Goal: Task Accomplishment & Management: Use online tool/utility

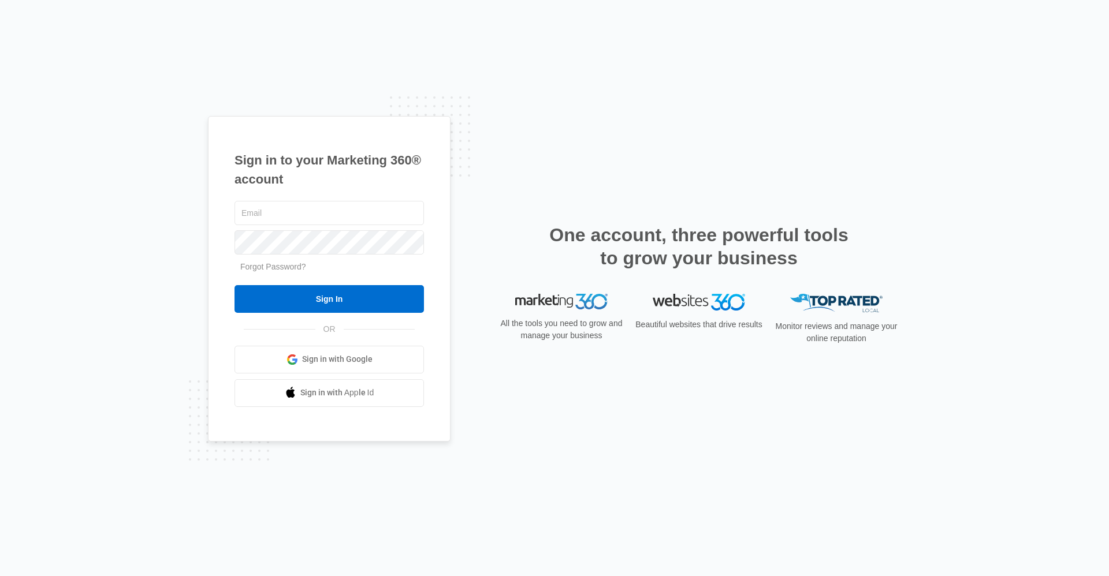
type input "[EMAIL_ADDRESS][DOMAIN_NAME]"
click at [322, 283] on form "gwlease2@vintage-corp.com Forgot Password? Sign In" at bounding box center [328, 256] width 189 height 114
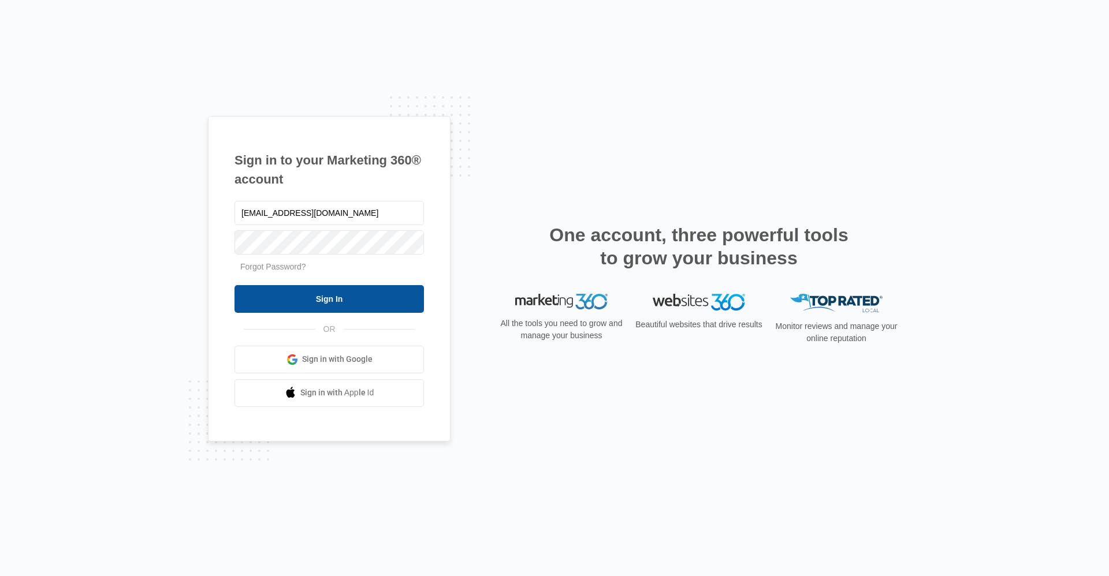
click at [322, 296] on input "Sign In" at bounding box center [328, 299] width 189 height 28
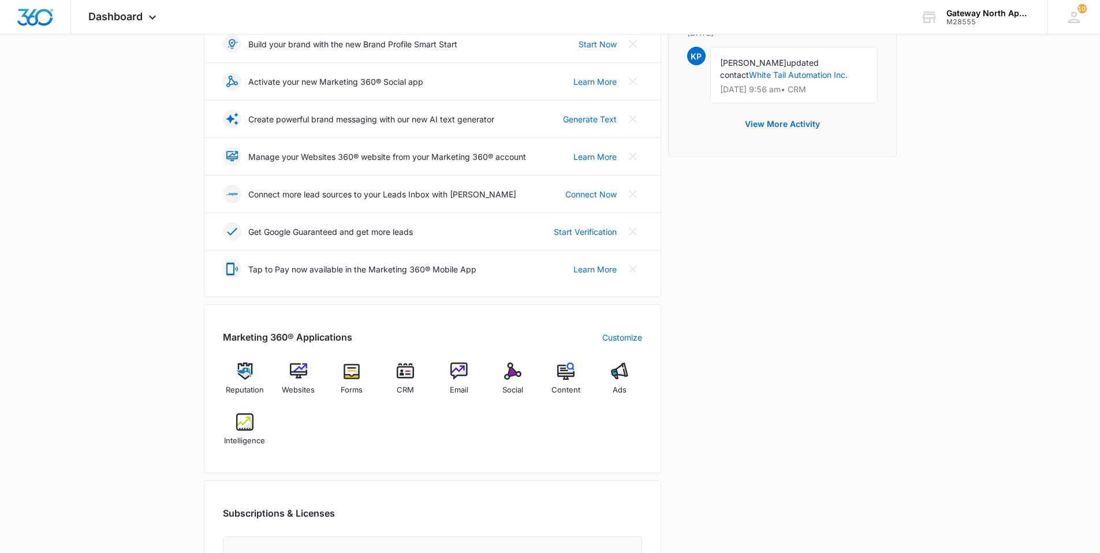
scroll to position [231, 0]
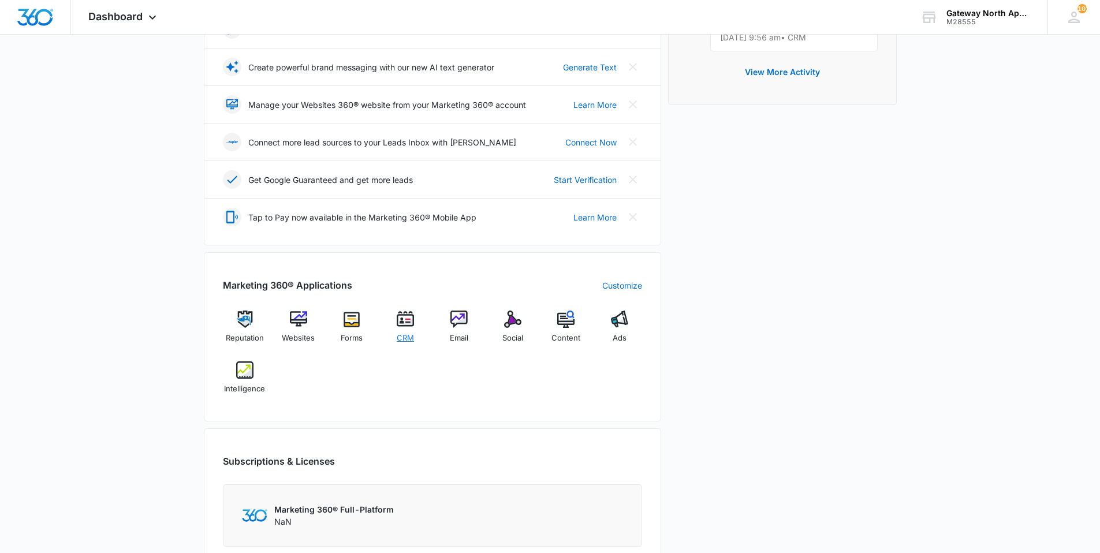
click at [405, 327] on img at bounding box center [405, 319] width 17 height 17
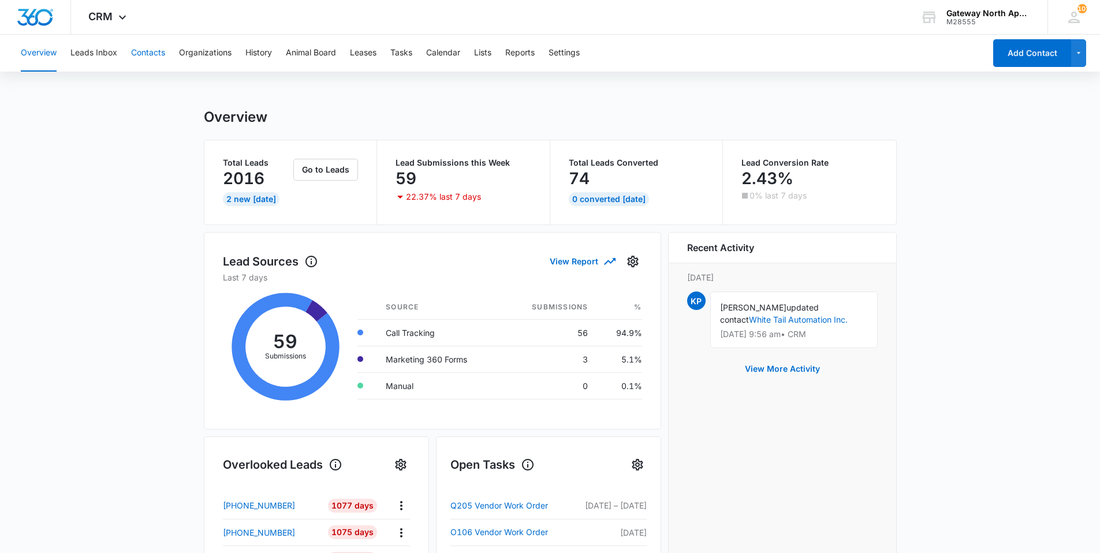
click at [159, 51] on button "Contacts" at bounding box center [148, 53] width 34 height 37
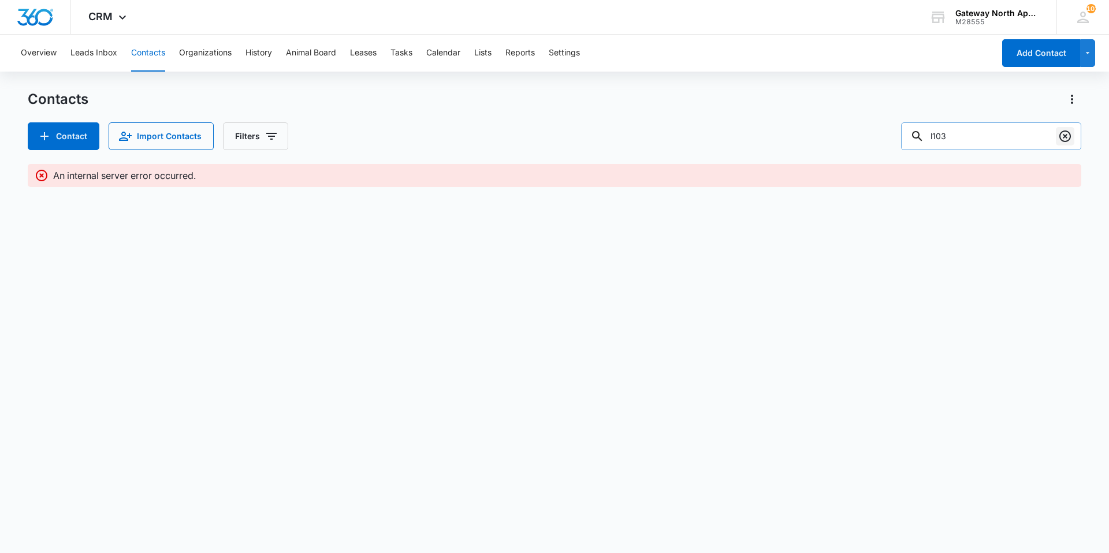
click at [1067, 136] on icon "Clear" at bounding box center [1065, 136] width 14 height 14
click at [1045, 133] on input "text" at bounding box center [999, 136] width 163 height 28
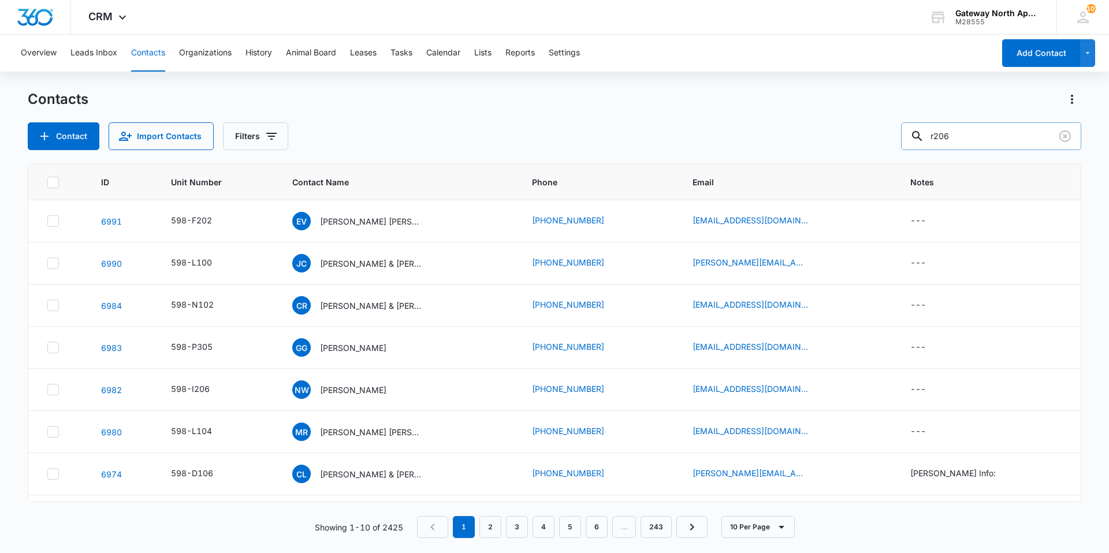
type input "r206"
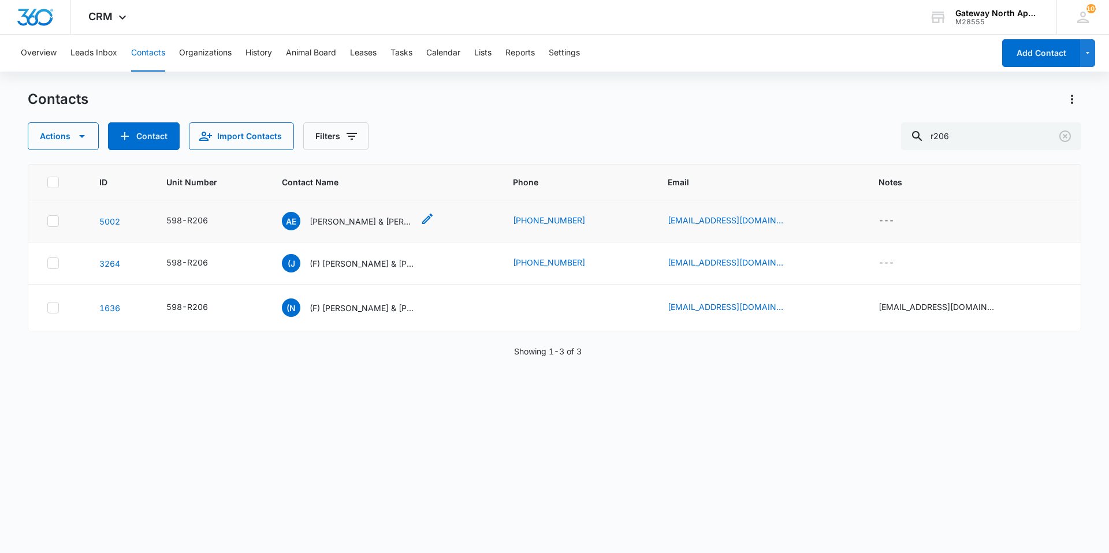
click at [382, 222] on p "[PERSON_NAME] & [PERSON_NAME]" at bounding box center [362, 221] width 104 height 12
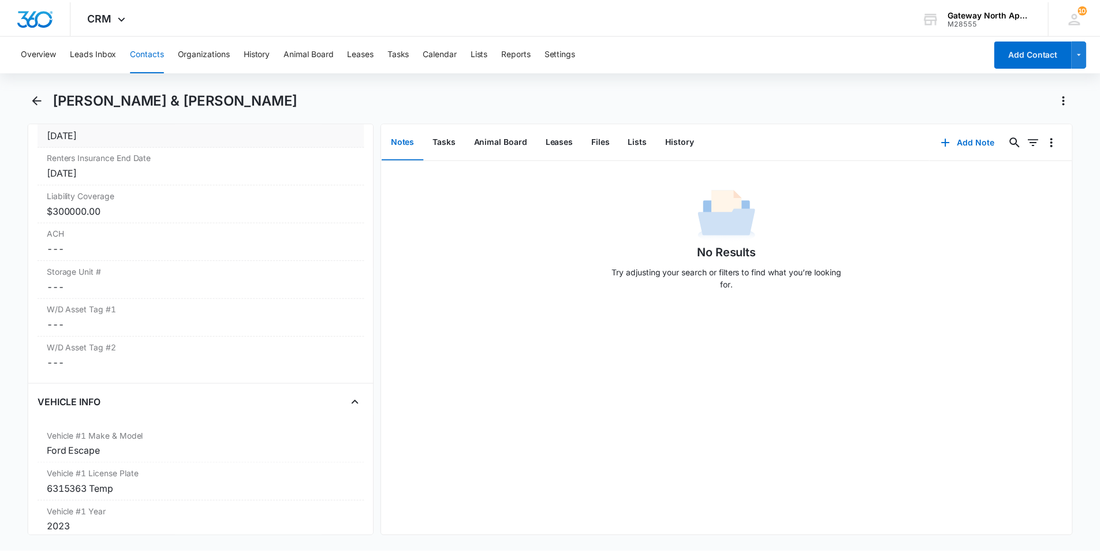
scroll to position [1502, 0]
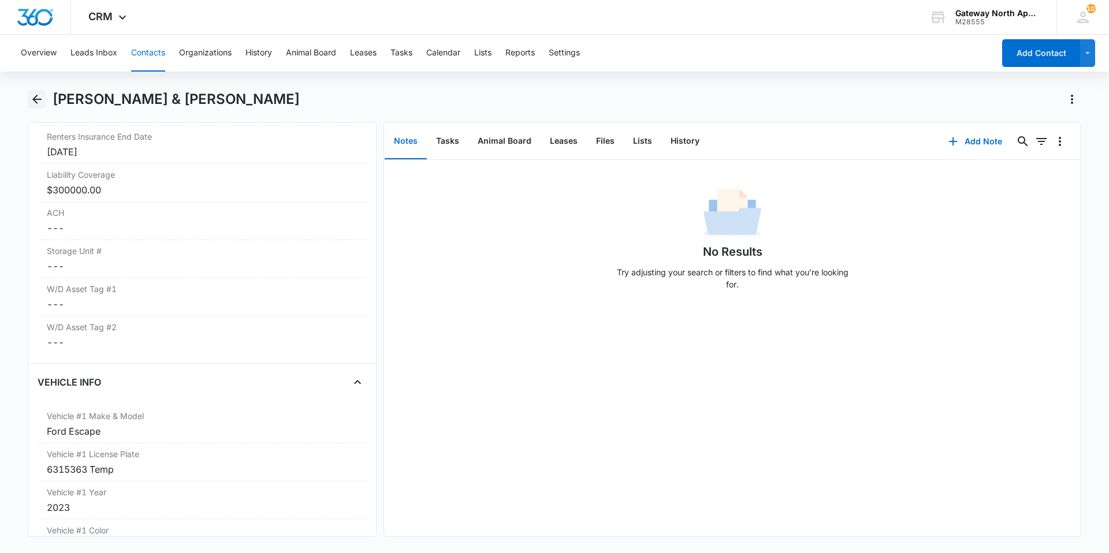
click at [30, 99] on icon "Back" at bounding box center [37, 99] width 14 height 14
